Goal: Information Seeking & Learning: Learn about a topic

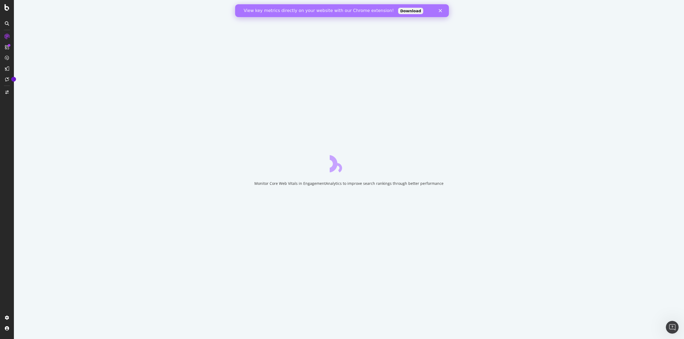
click at [441, 10] on icon "Close" at bounding box center [439, 10] width 3 height 3
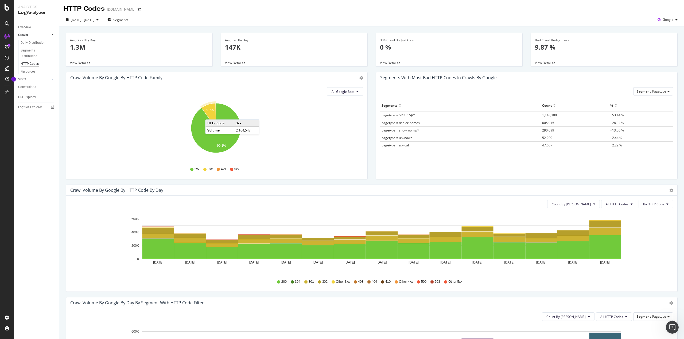
click at [210, 114] on icon "A chart." at bounding box center [208, 115] width 14 height 25
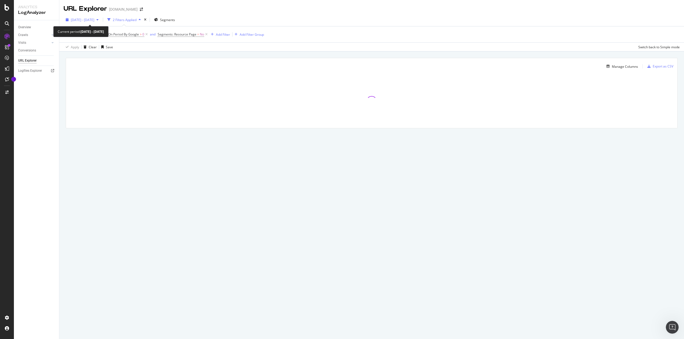
click at [101, 22] on div "[DATE] - [DATE]" at bounding box center [82, 20] width 37 height 8
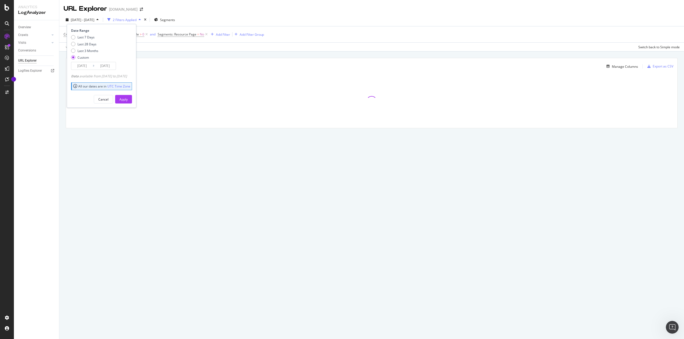
click at [101, 22] on div "[DATE] - [DATE]" at bounding box center [82, 20] width 37 height 8
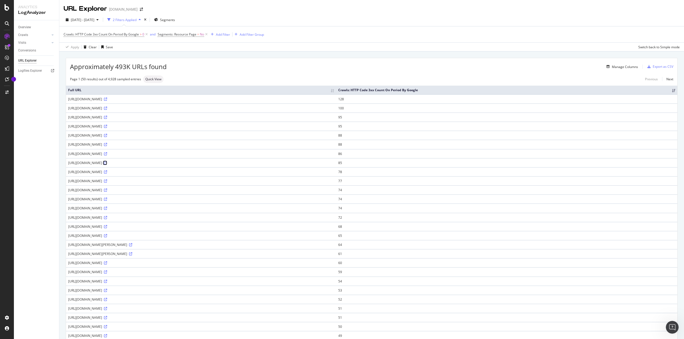
click at [107, 162] on icon at bounding box center [105, 163] width 3 height 3
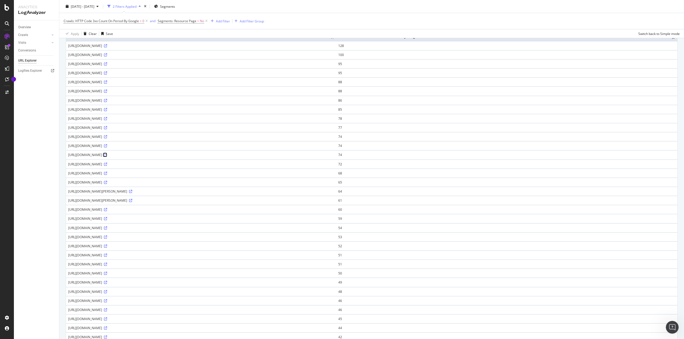
click at [107, 154] on icon at bounding box center [105, 155] width 3 height 3
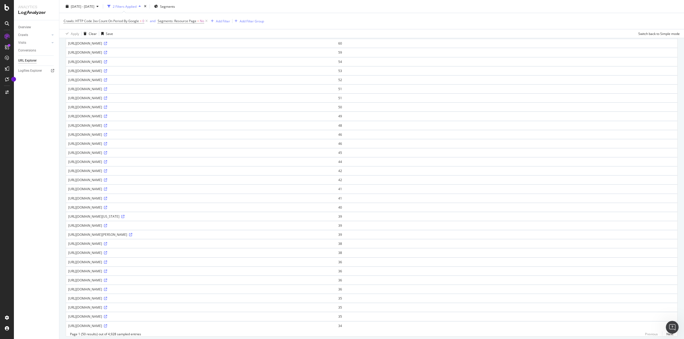
scroll to position [235, 0]
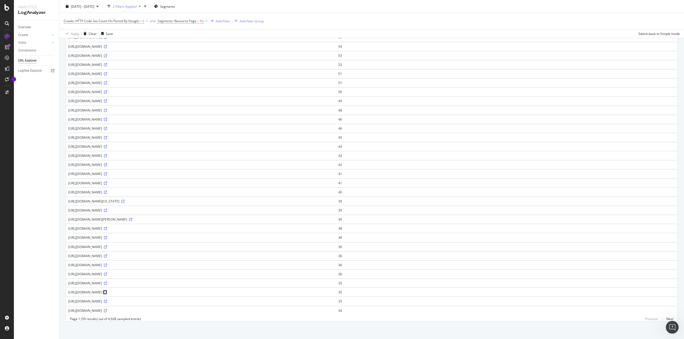
click at [107, 291] on icon at bounding box center [105, 292] width 3 height 3
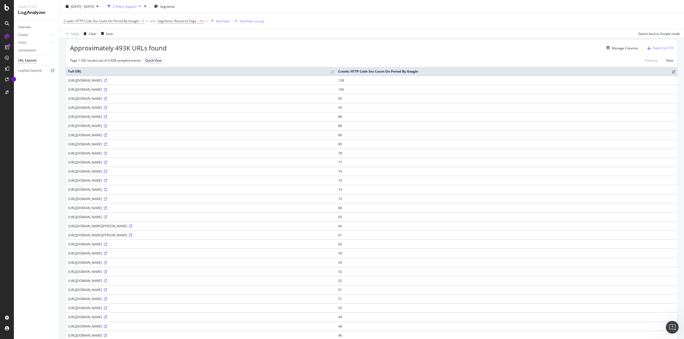
scroll to position [0, 0]
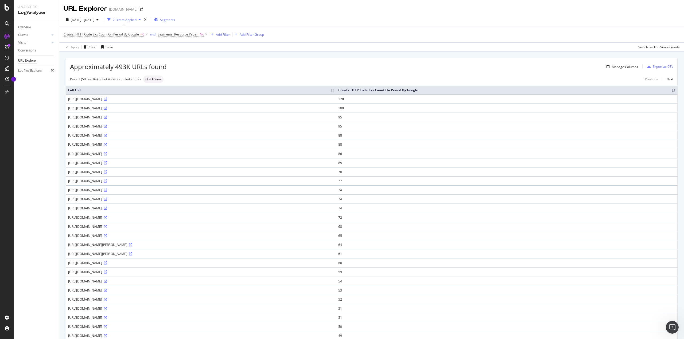
click at [175, 19] on span "Segments" at bounding box center [167, 20] width 15 height 5
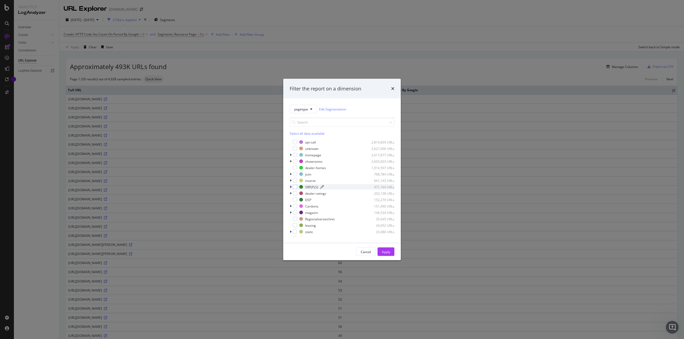
click at [307, 188] on div "SRP(PLS)" at bounding box center [311, 187] width 13 height 5
click at [295, 187] on div "modal" at bounding box center [295, 187] width 4 height 4
click at [384, 249] on div "Apply" at bounding box center [386, 252] width 8 height 8
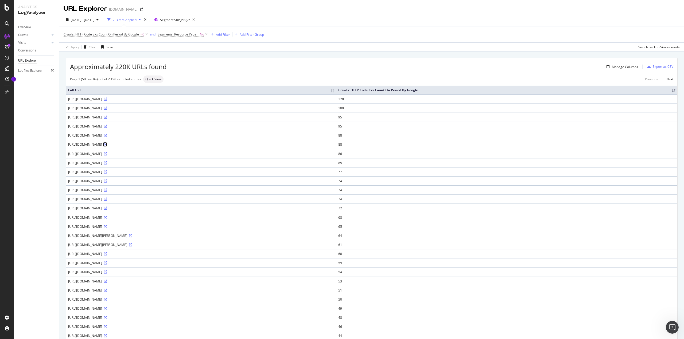
click at [107, 144] on icon at bounding box center [105, 144] width 3 height 3
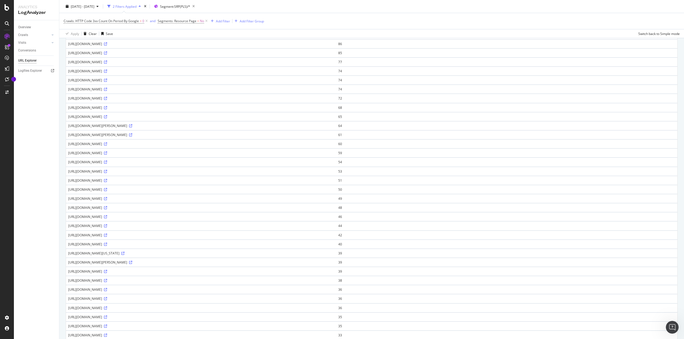
scroll to position [160, 0]
click at [124, 202] on icon at bounding box center [122, 203] width 3 height 3
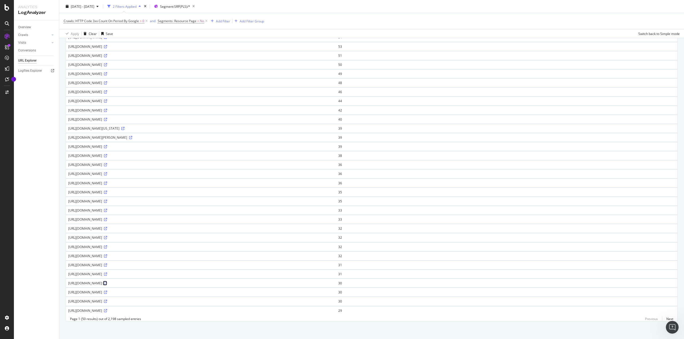
click at [107, 282] on icon at bounding box center [105, 283] width 3 height 3
click at [668, 319] on link "Next" at bounding box center [667, 319] width 11 height 8
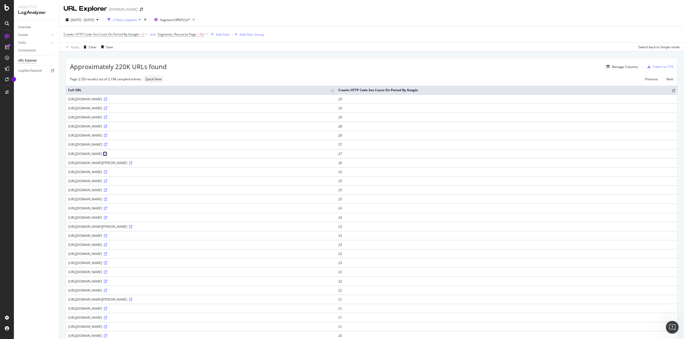
click at [107, 152] on icon at bounding box center [105, 153] width 3 height 3
